Goal: Information Seeking & Learning: Check status

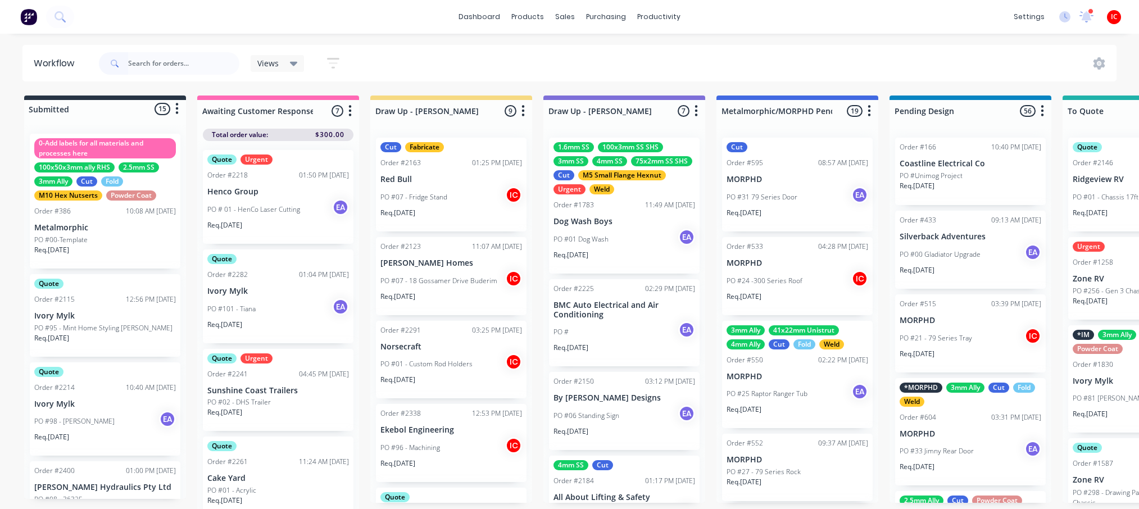
scroll to position [0, 285]
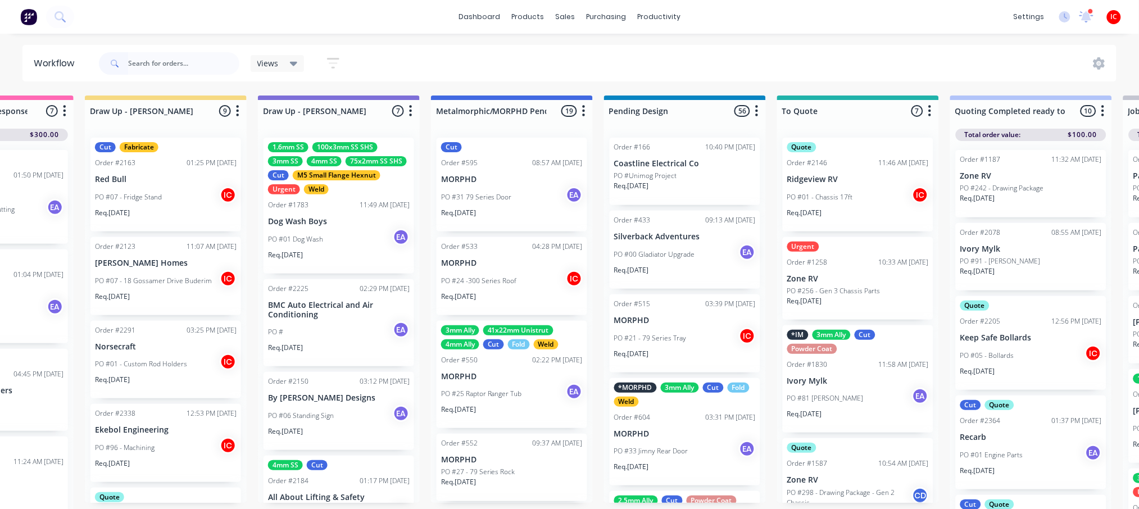
click at [167, 67] on input "text" at bounding box center [183, 63] width 111 height 22
type input "mark"
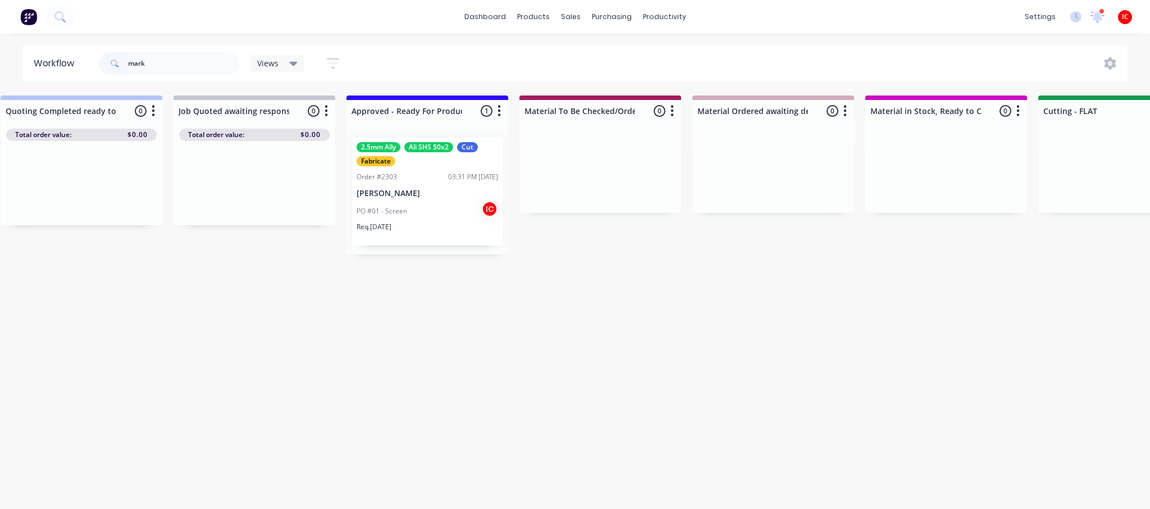
scroll to position [0, 1430]
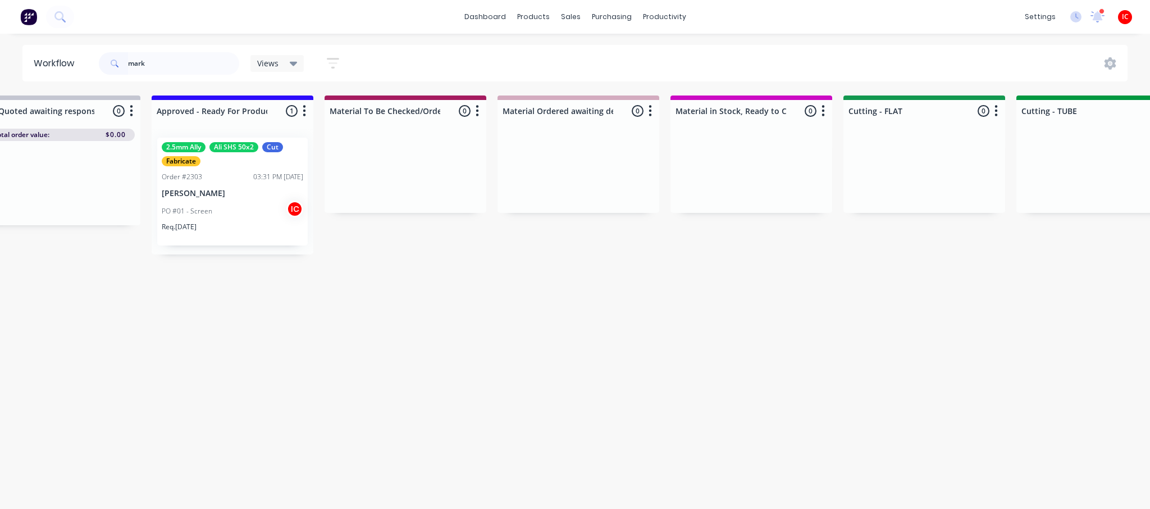
click at [246, 197] on p "[PERSON_NAME]" at bounding box center [233, 194] width 142 height 10
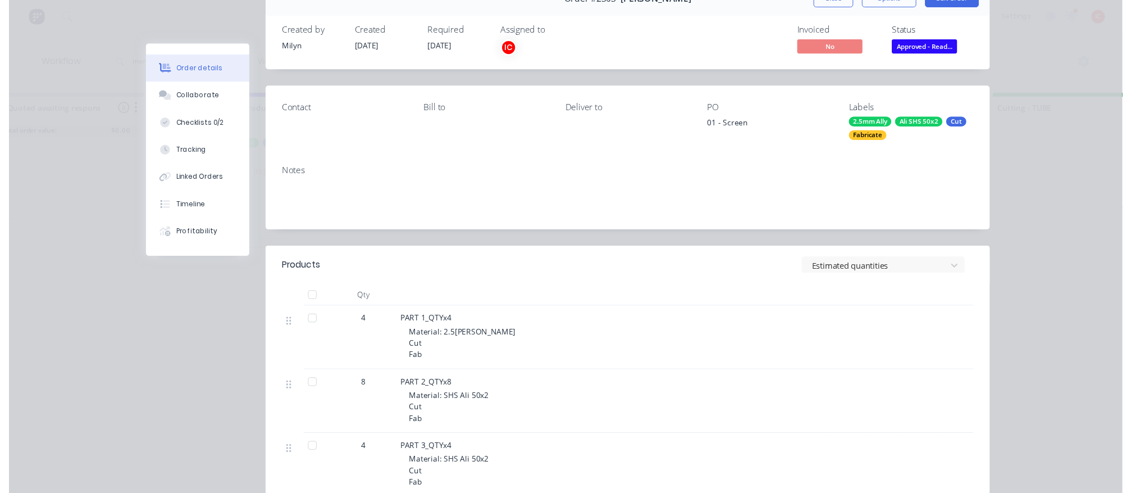
scroll to position [0, 0]
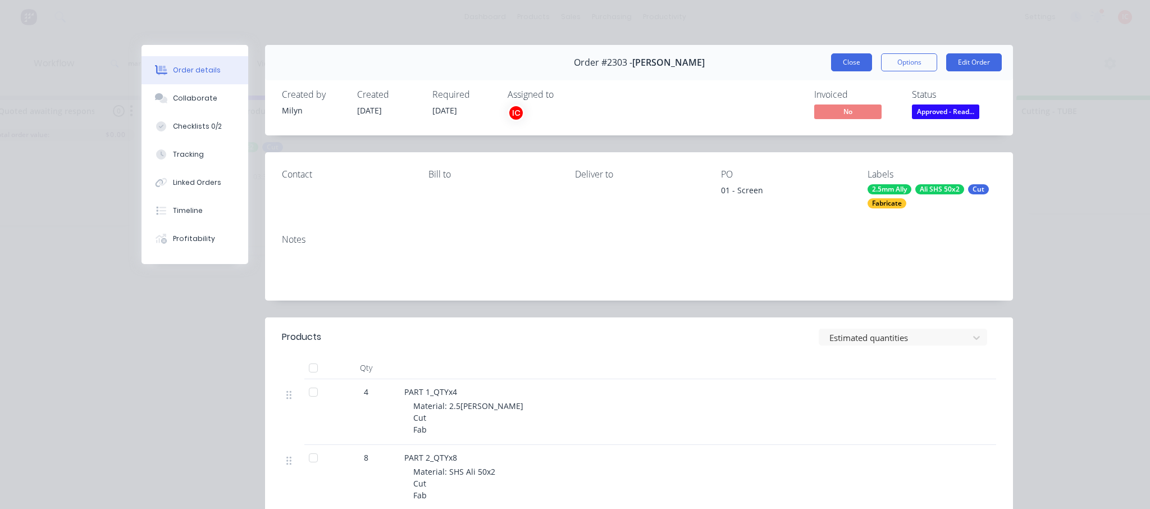
click at [832, 67] on button "Close" at bounding box center [851, 62] width 41 height 18
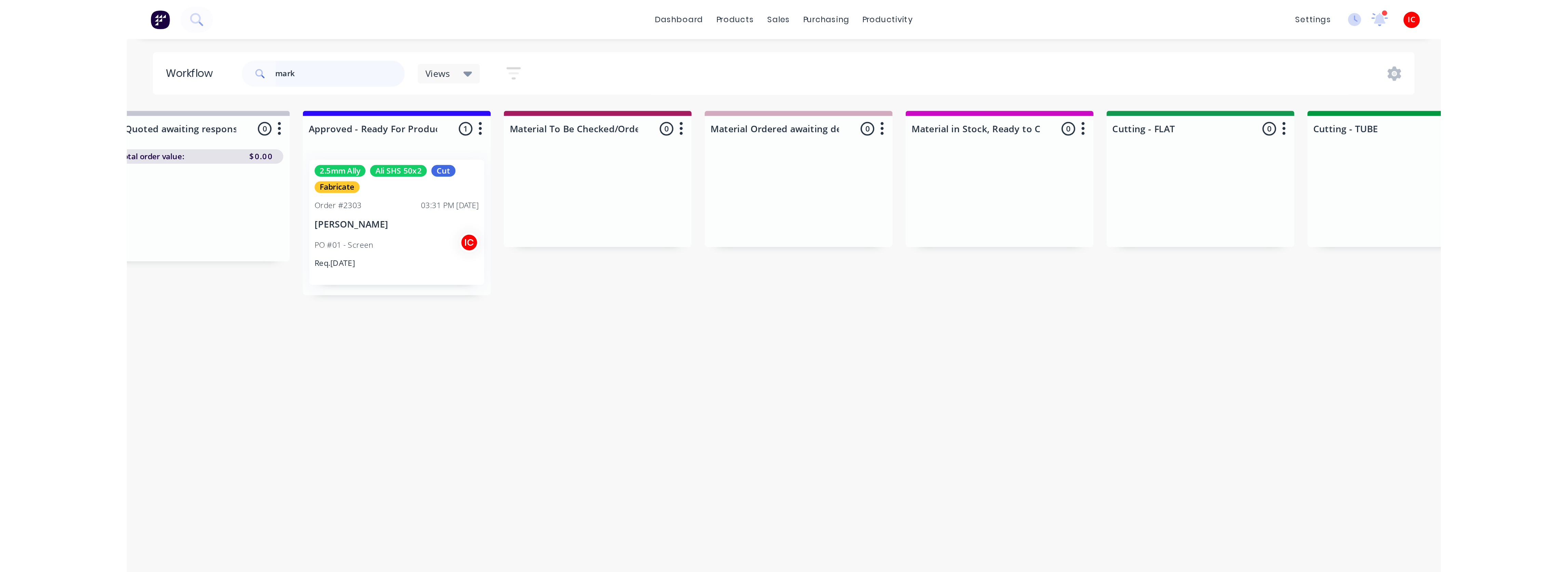
scroll to position [0, 870]
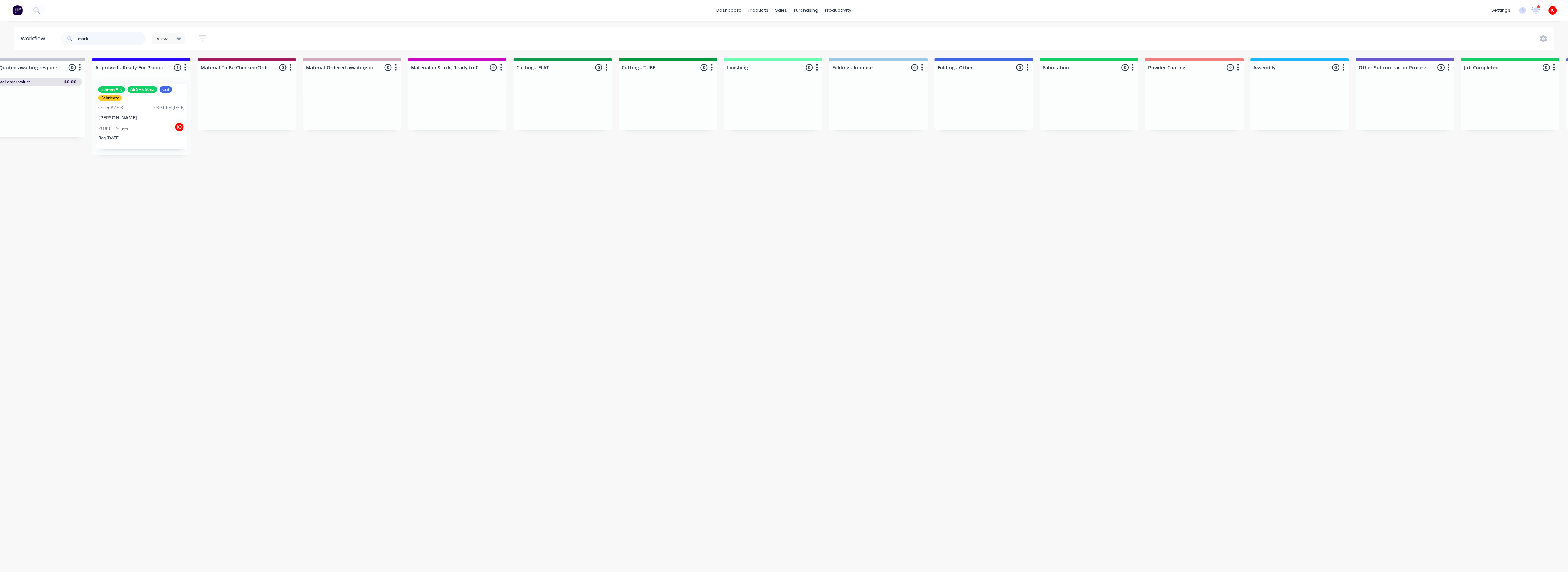
drag, startPoint x: 114, startPoint y: 33, endPoint x: -13, endPoint y: 29, distance: 127.1
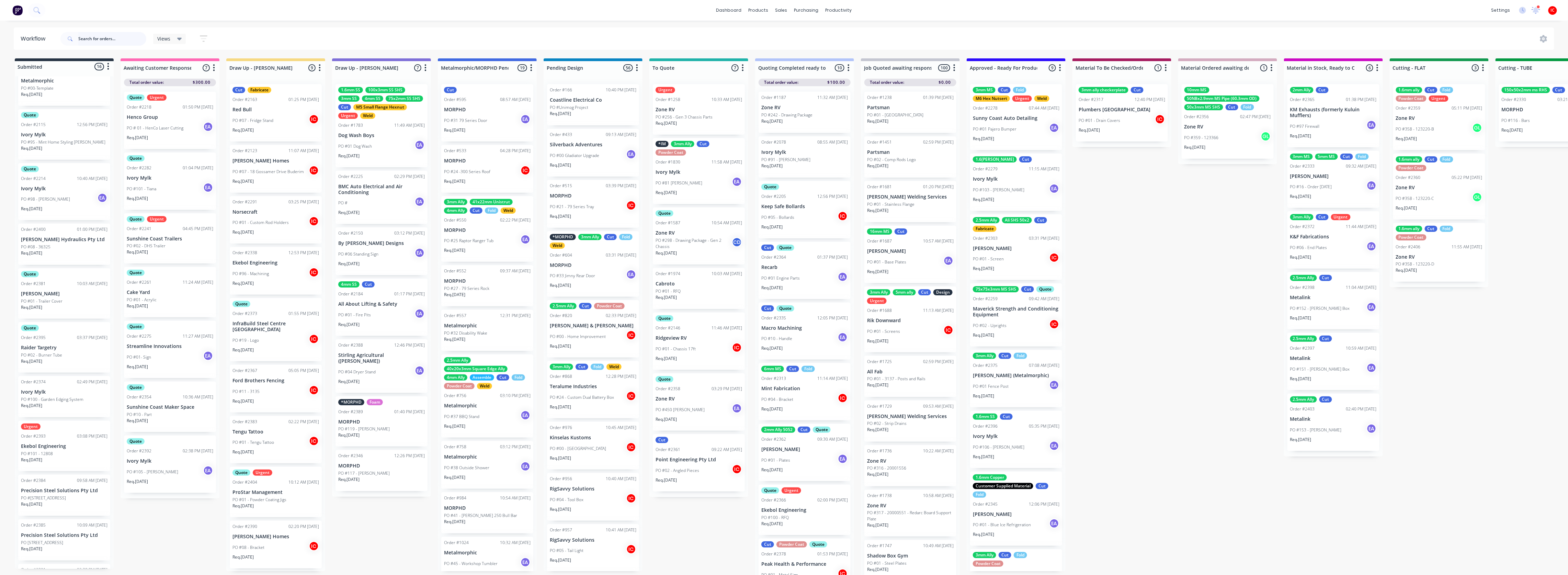
scroll to position [0, 0]
click at [392, 311] on div "Submitted 16 Status colour #273444 hex #273444 Save Cancel Summaries Total orde…" at bounding box center [1414, 318] width 2838 height 521
click at [696, 257] on div "PO #01 - Screen IC" at bounding box center [1016, 259] width 87 height 13
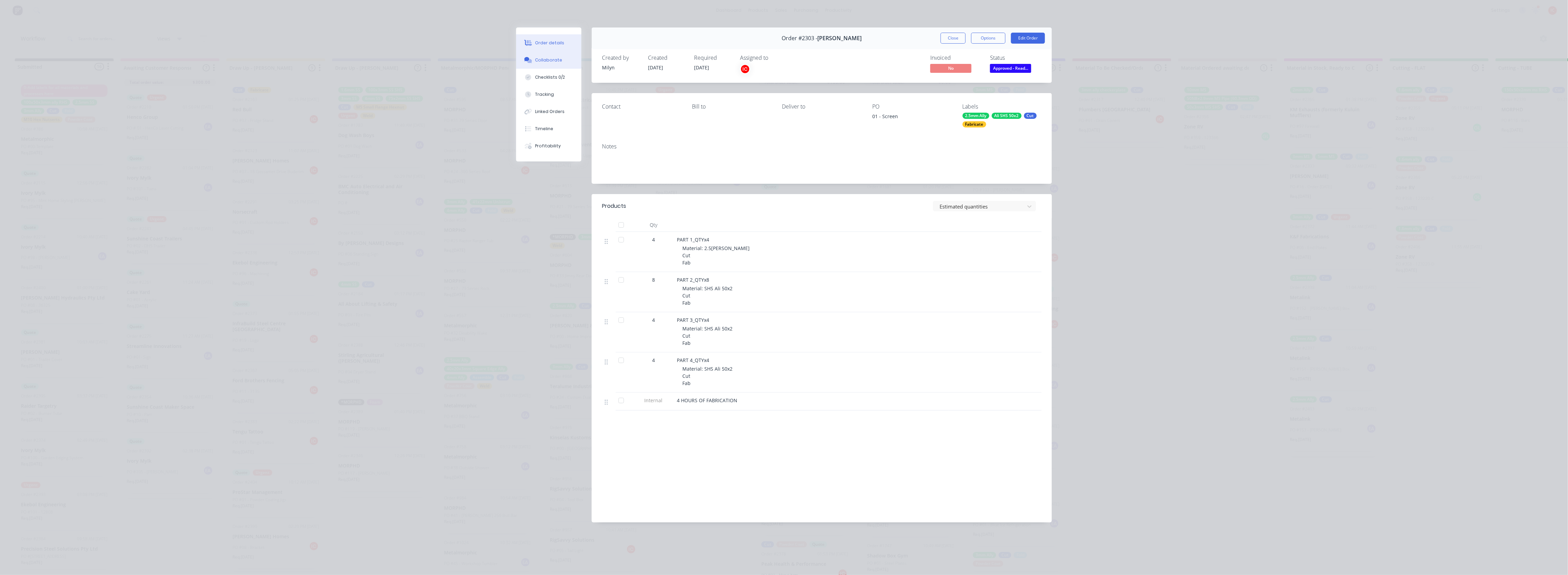
click at [555, 61] on div "Collaborate" at bounding box center [549, 60] width 27 height 6
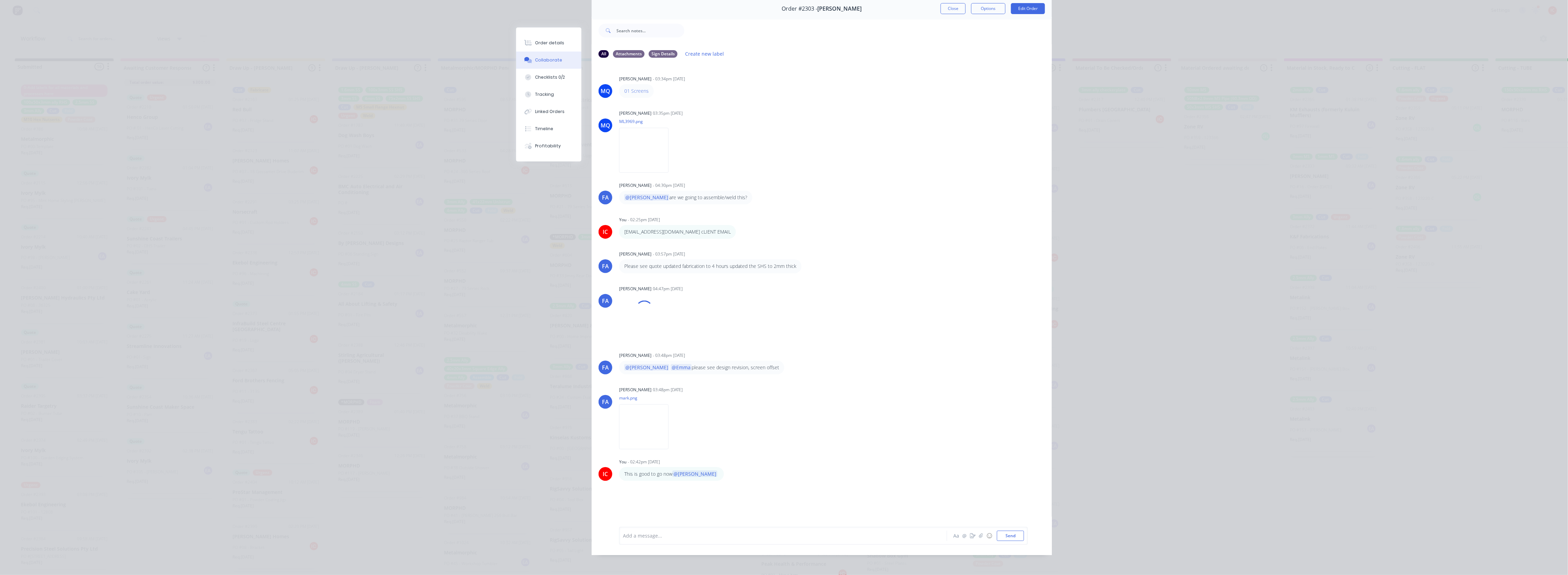
scroll to position [39, 0]
click at [493, 232] on div "Order details Collaborate Checklists 0/2 Tracking Linked Orders Timeline Profit…" at bounding box center [784, 288] width 1568 height 575
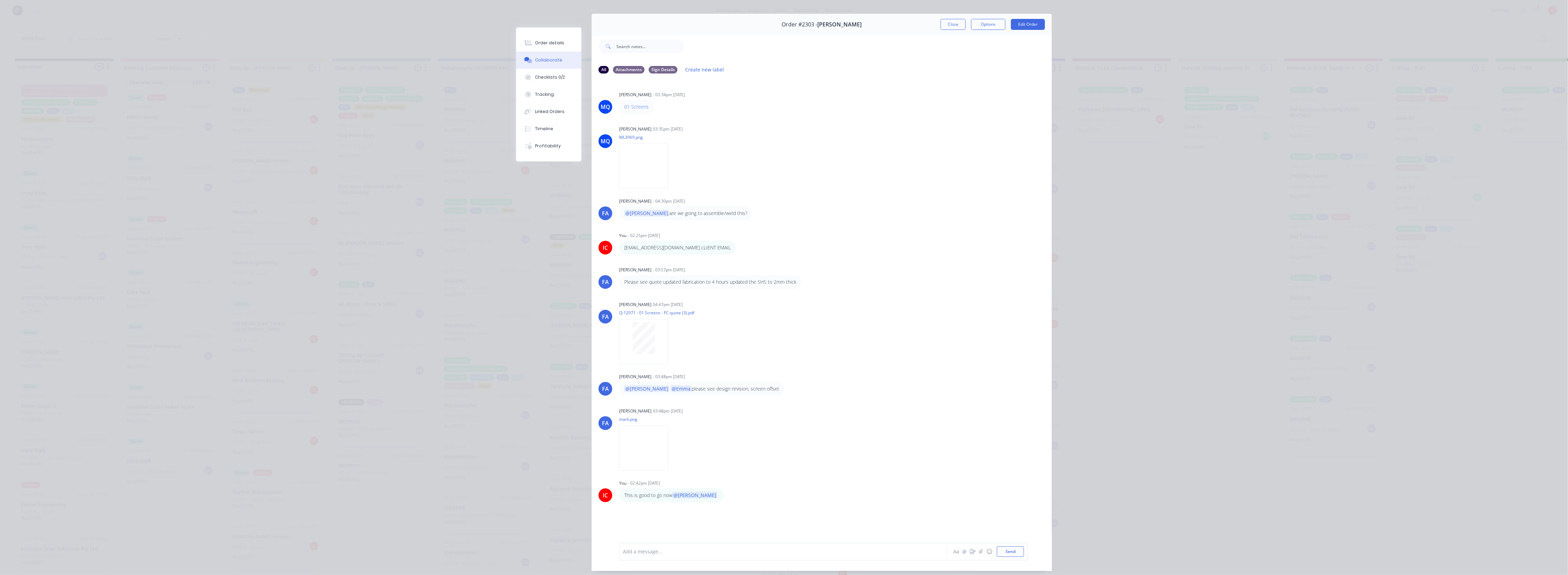
scroll to position [0, 0]
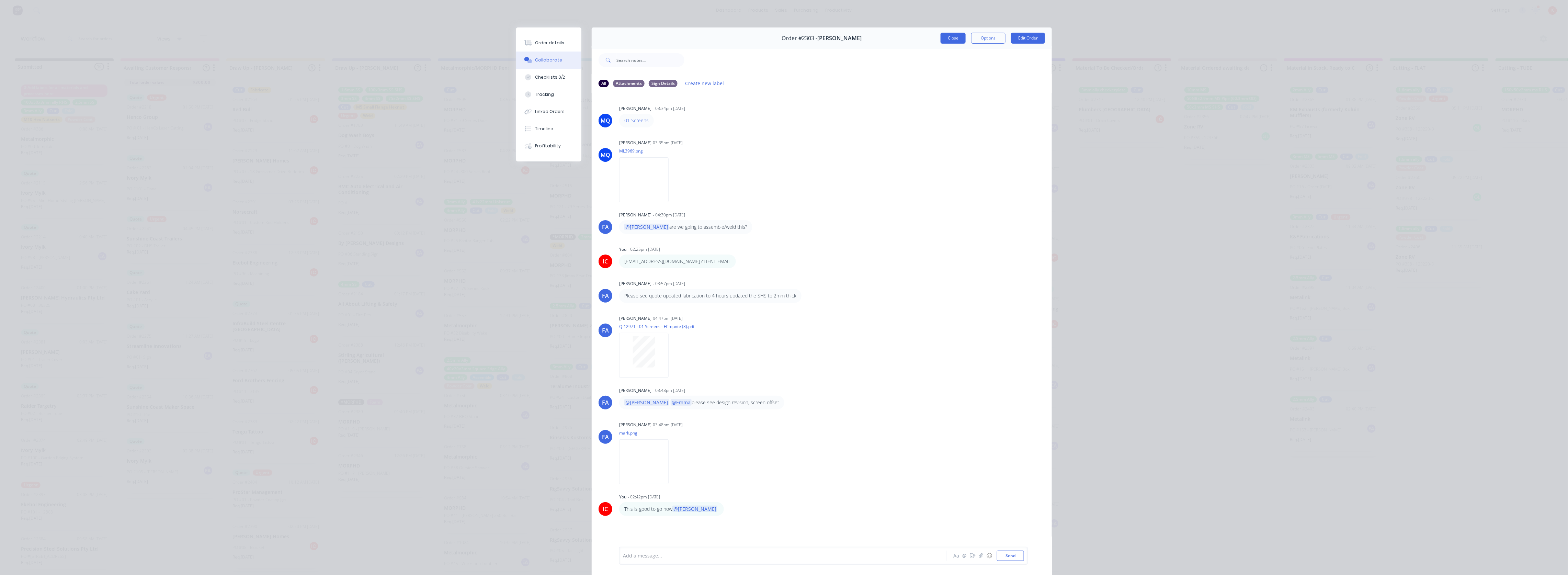
click at [696, 39] on button "Close" at bounding box center [953, 38] width 25 height 11
